Goal: Entertainment & Leisure: Consume media (video, audio)

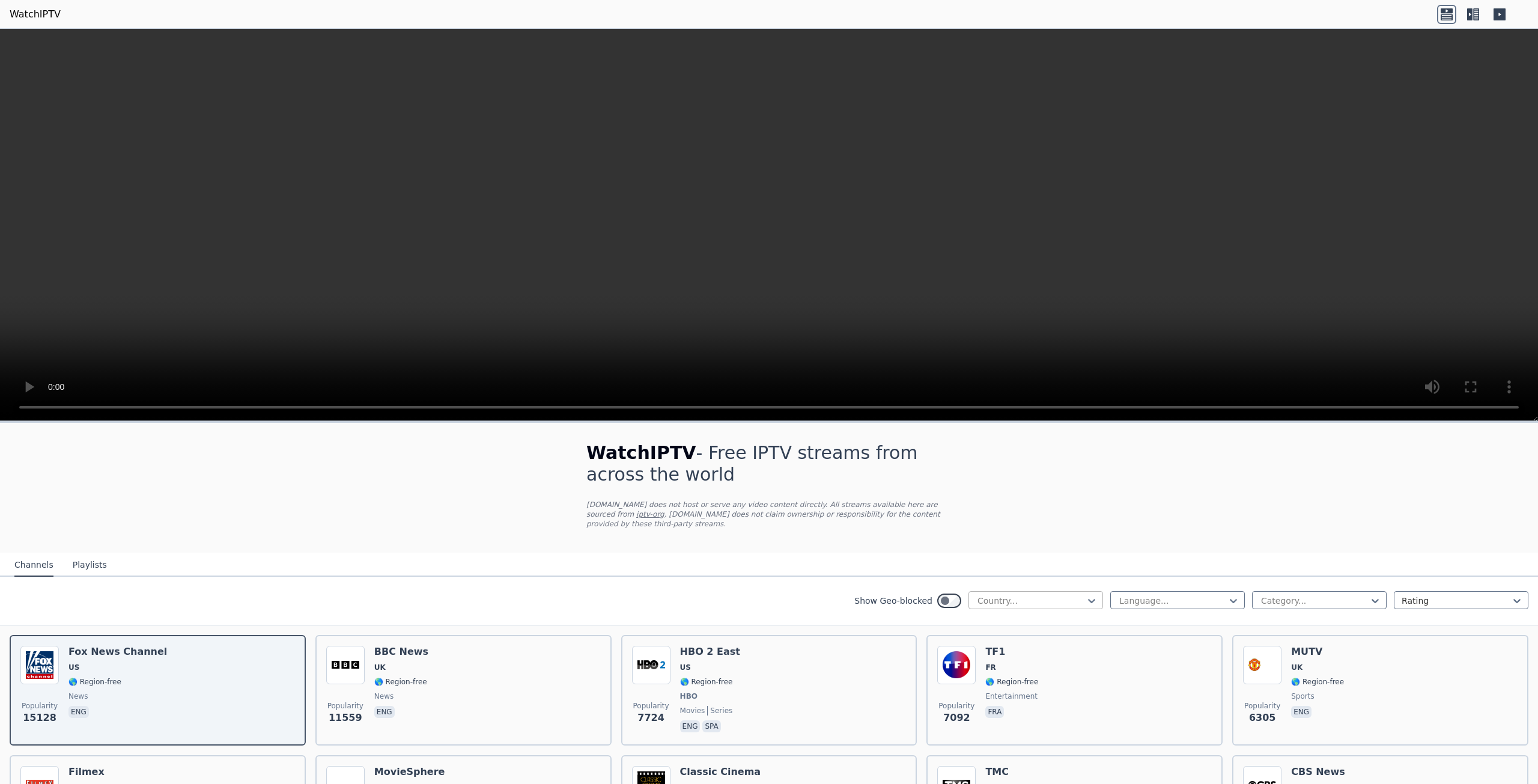
click at [1038, 595] on div at bounding box center [1030, 600] width 109 height 12
click at [581, 532] on div "WatchIPTV - Free IPTV streams from across the world [DOMAIN_NAME] does not host…" at bounding box center [768, 488] width 403 height 130
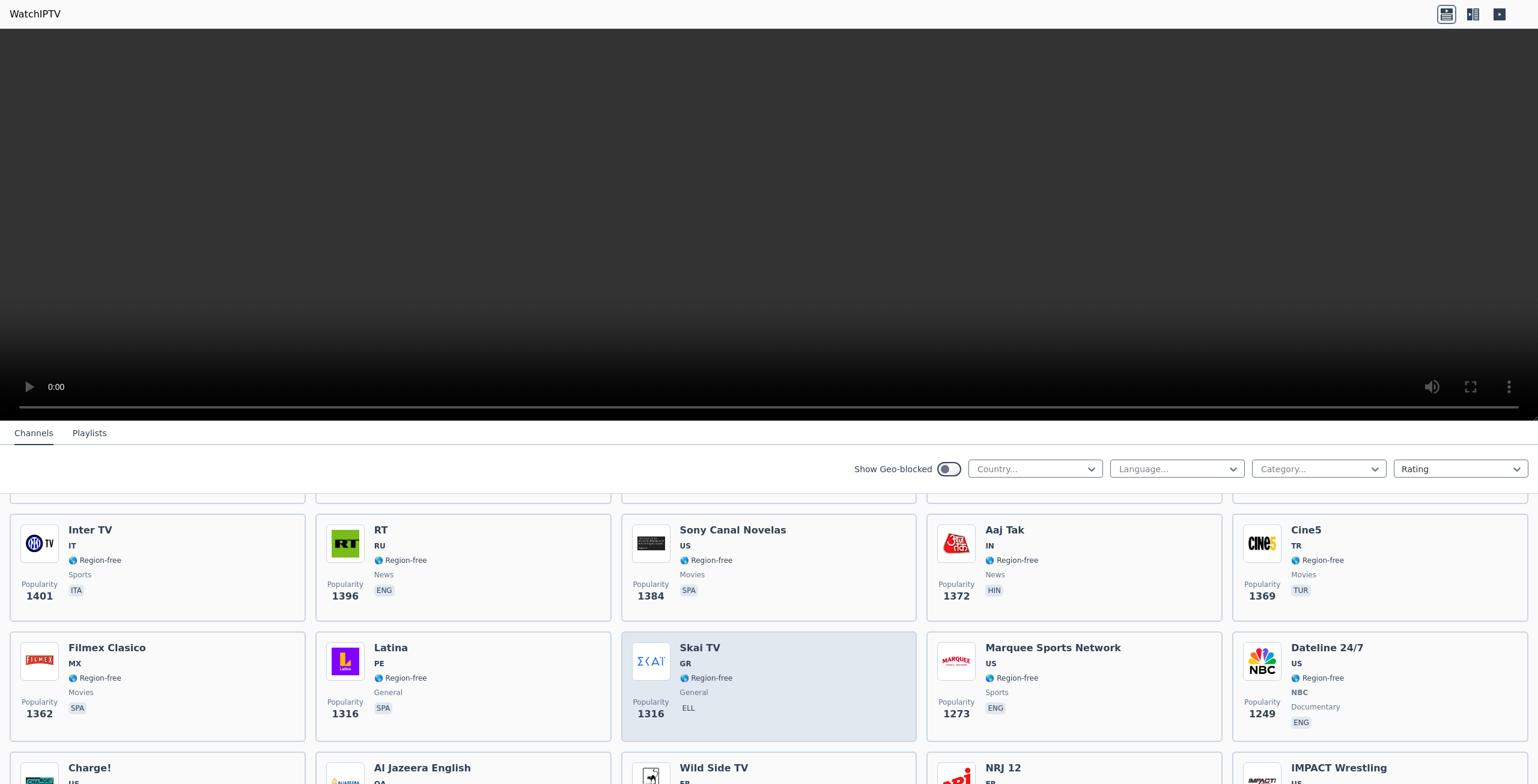
scroll to position [1081, 0]
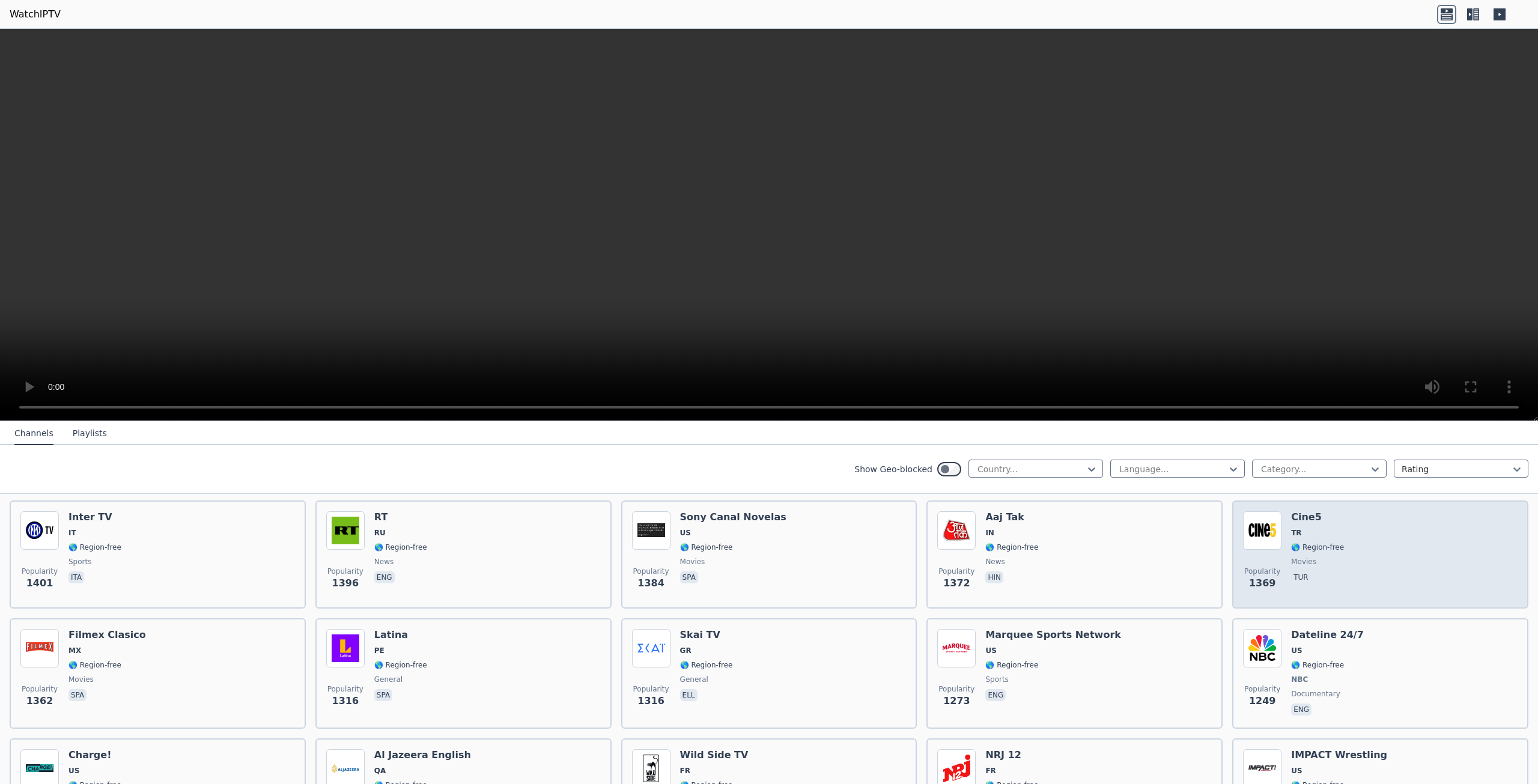
click at [1385, 530] on div "Popularity 1369 Cine5 TR 🌎 Region-free movies tur" at bounding box center [1380, 554] width 275 height 86
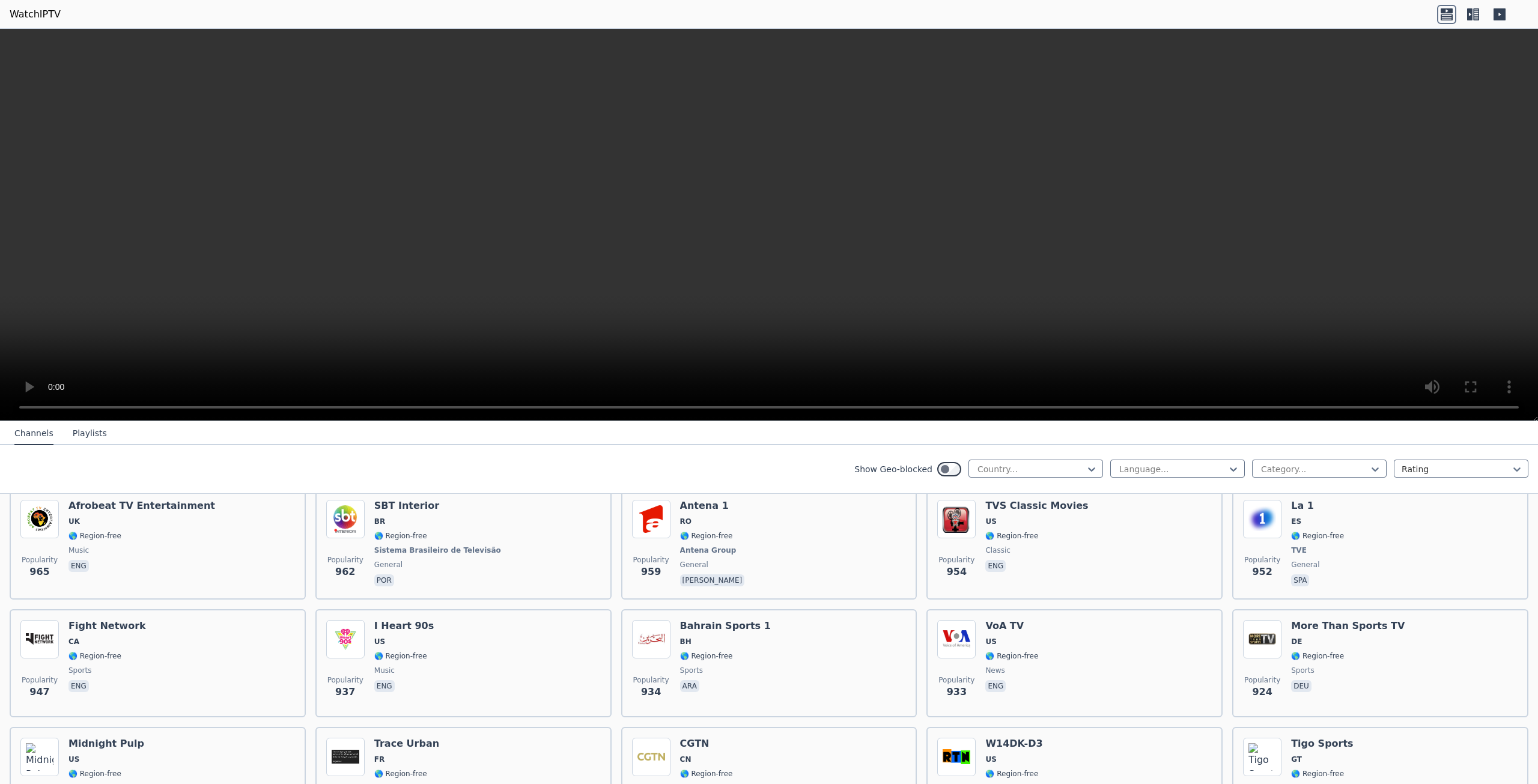
scroll to position [1922, 0]
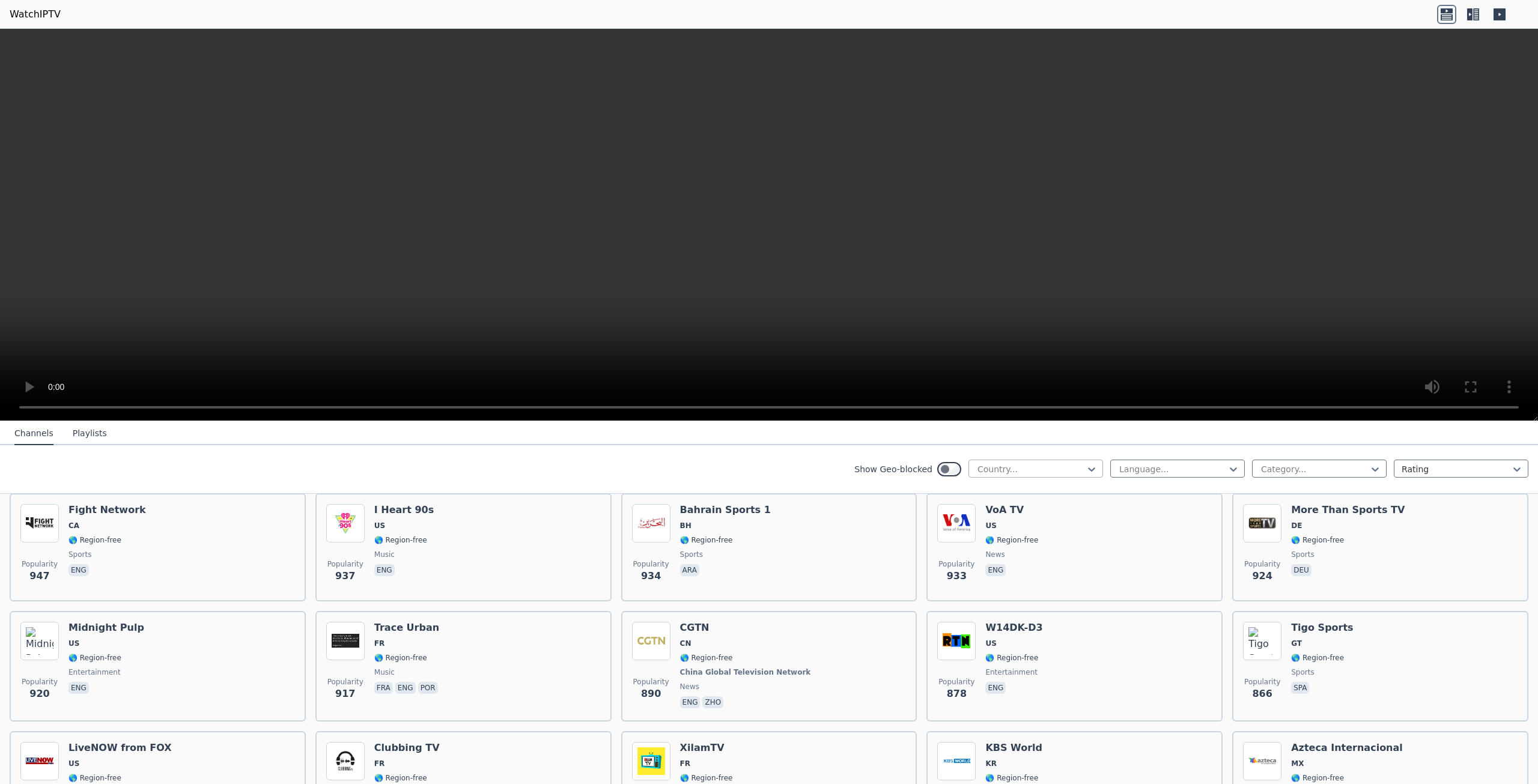
click at [1041, 468] on div at bounding box center [1030, 469] width 109 height 12
click at [1202, 464] on div at bounding box center [1172, 469] width 109 height 12
click at [1292, 466] on div at bounding box center [1314, 469] width 109 height 12
type input "**"
click at [1300, 497] on div "Sports" at bounding box center [1319, 496] width 134 height 21
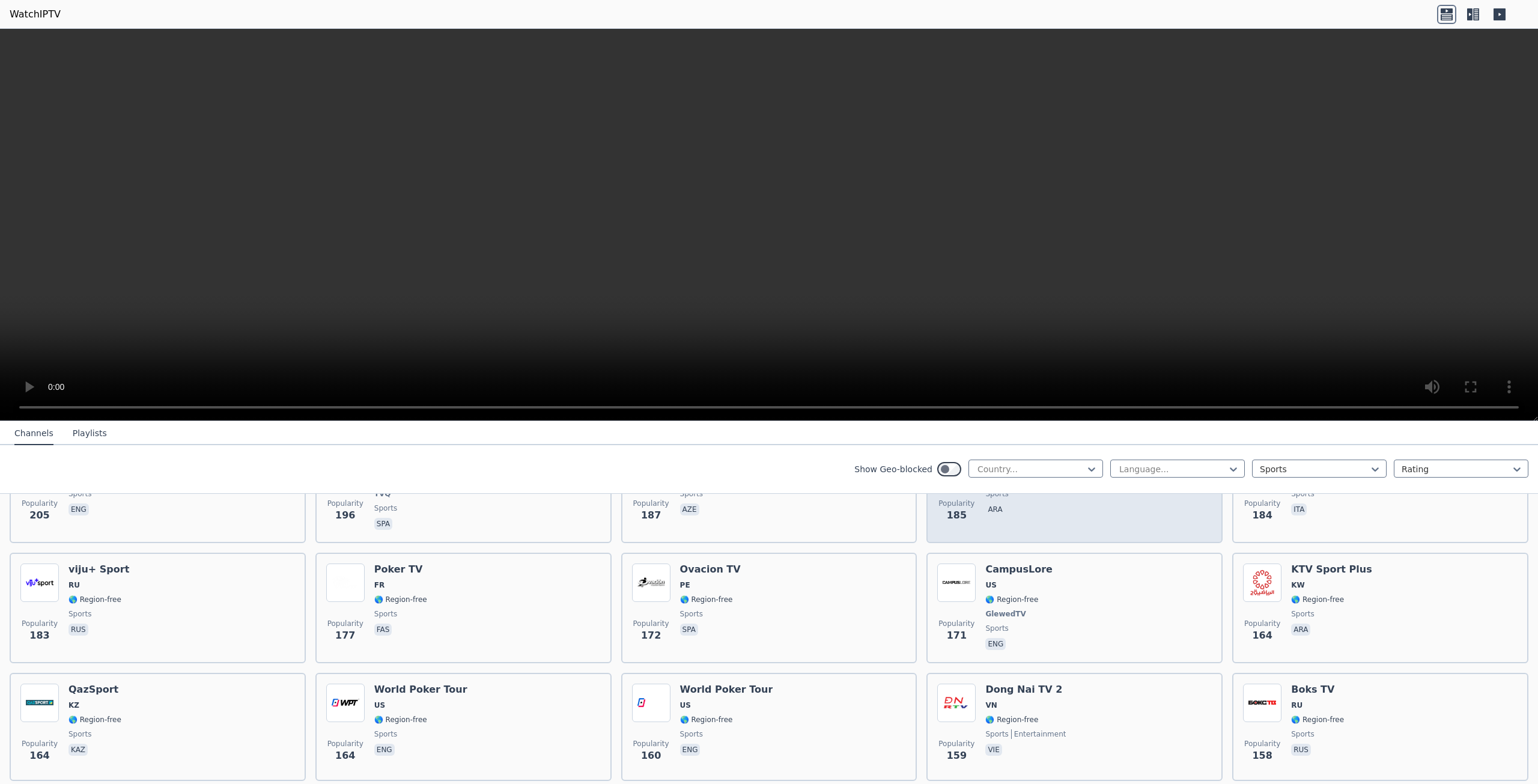
scroll to position [1742, 0]
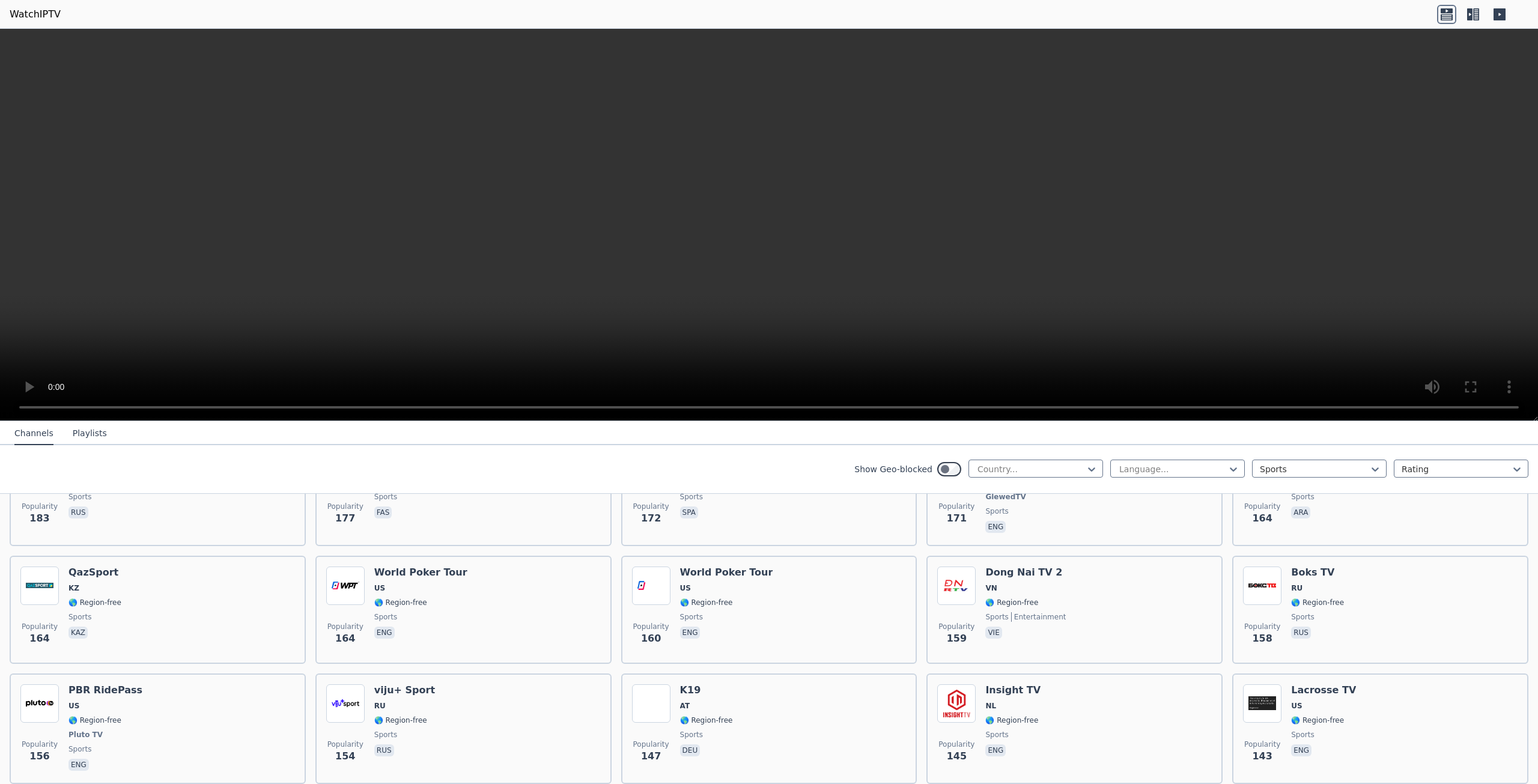
click at [1112, 780] on div "Popularity 6305 MUTV [GEOGRAPHIC_DATA] 🌎 Region-free sports eng Popularity 3153…" at bounding box center [769, 255] width 1538 height 2743
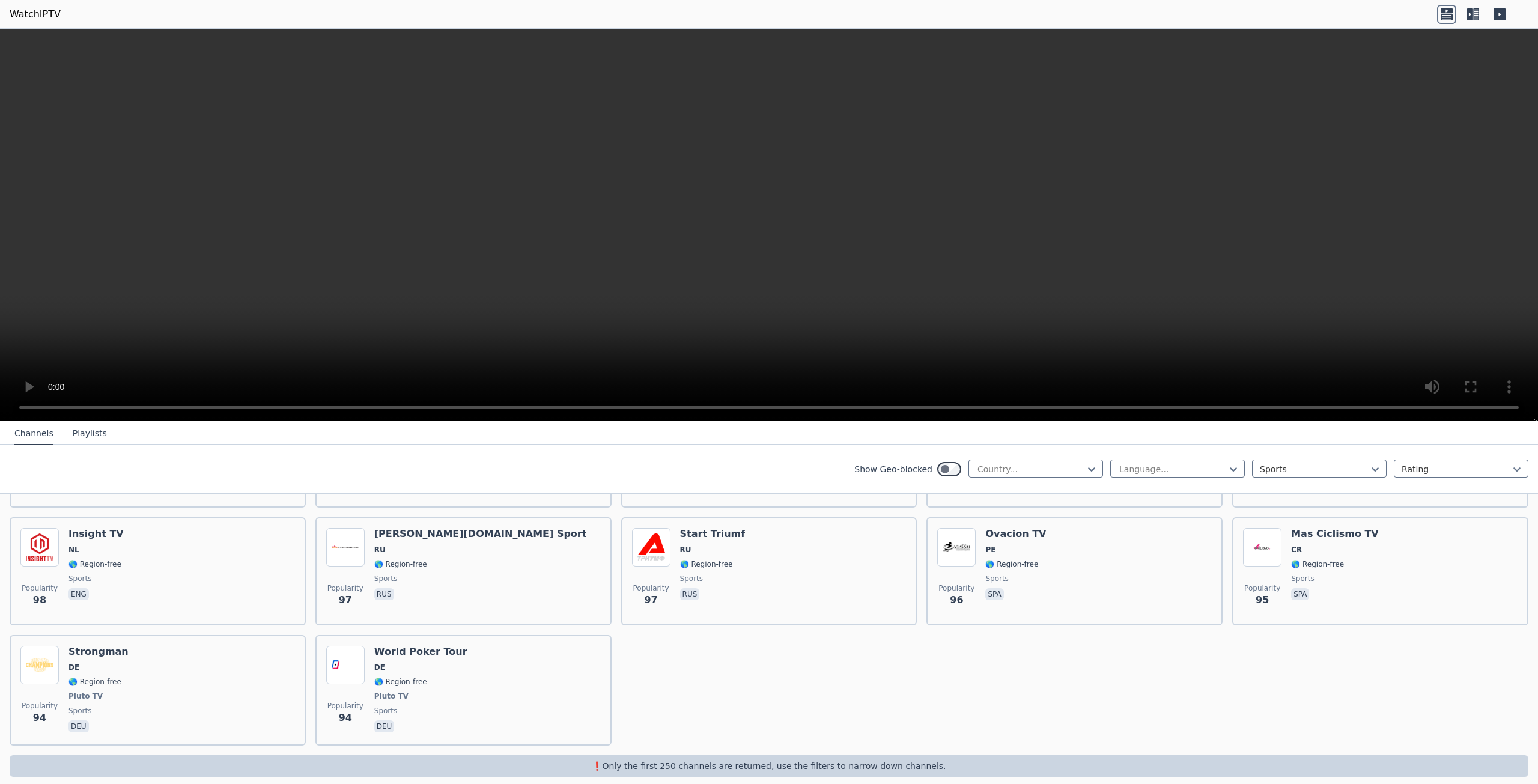
scroll to position [2615, 0]
